Goal: Information Seeking & Learning: Learn about a topic

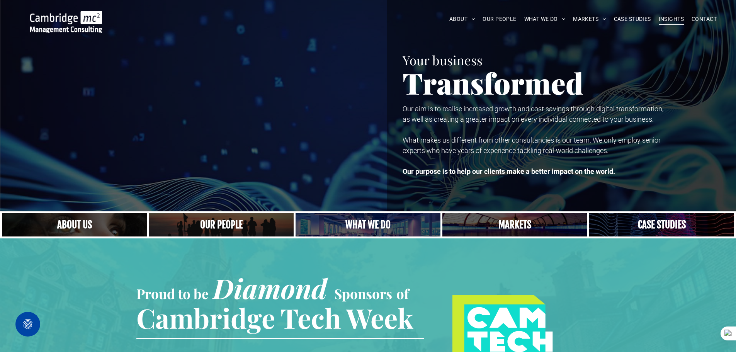
click at [669, 16] on span "INSIGHTS" at bounding box center [671, 19] width 25 height 12
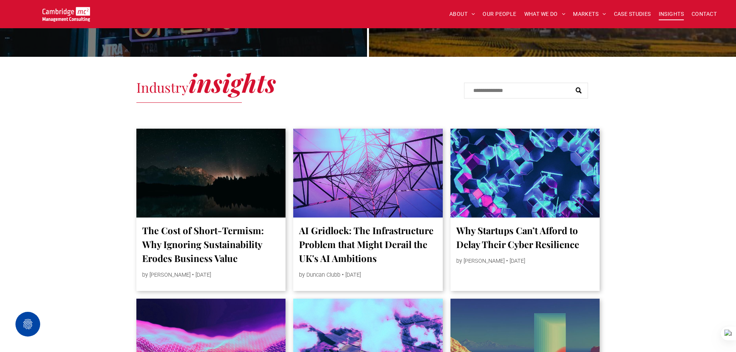
scroll to position [464, 0]
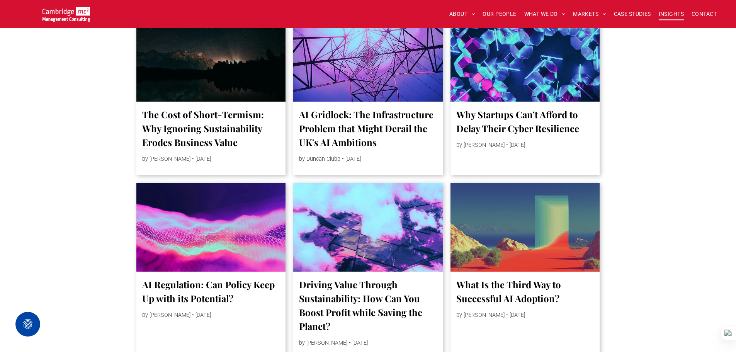
click at [506, 228] on div at bounding box center [525, 227] width 158 height 94
